Goal: Find contact information: Find contact information

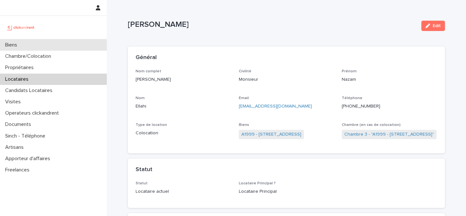
click at [46, 48] on div "Biens" at bounding box center [53, 44] width 107 height 11
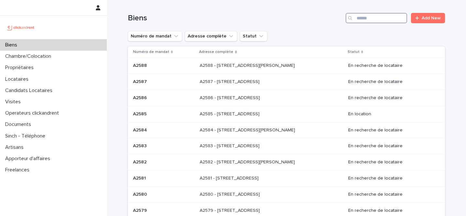
click at [367, 22] on input "Search" at bounding box center [376, 18] width 61 height 10
type input "*****"
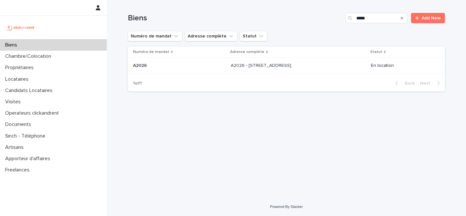
click at [195, 67] on p at bounding box center [179, 66] width 93 height 6
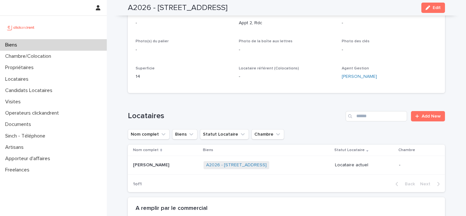
scroll to position [152, 0]
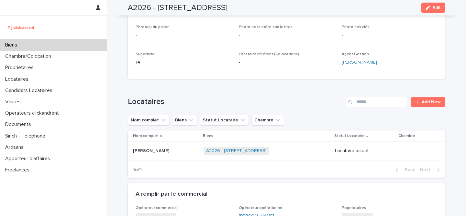
click at [160, 148] on p "[PERSON_NAME]" at bounding box center [152, 150] width 38 height 7
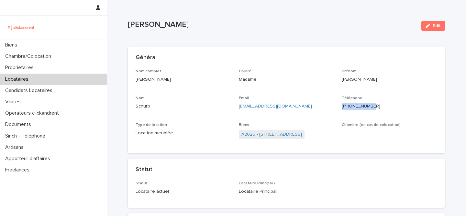
drag, startPoint x: 371, startPoint y: 107, endPoint x: 340, endPoint y: 106, distance: 31.4
click at [340, 106] on div "Nom complet [PERSON_NAME] Civilité Madame [PERSON_NAME] Email [EMAIL_ADDRESS][D…" at bounding box center [287, 107] width 302 height 77
copy p "[PHONE_NUMBER]"
